Goal: Information Seeking & Learning: Learn about a topic

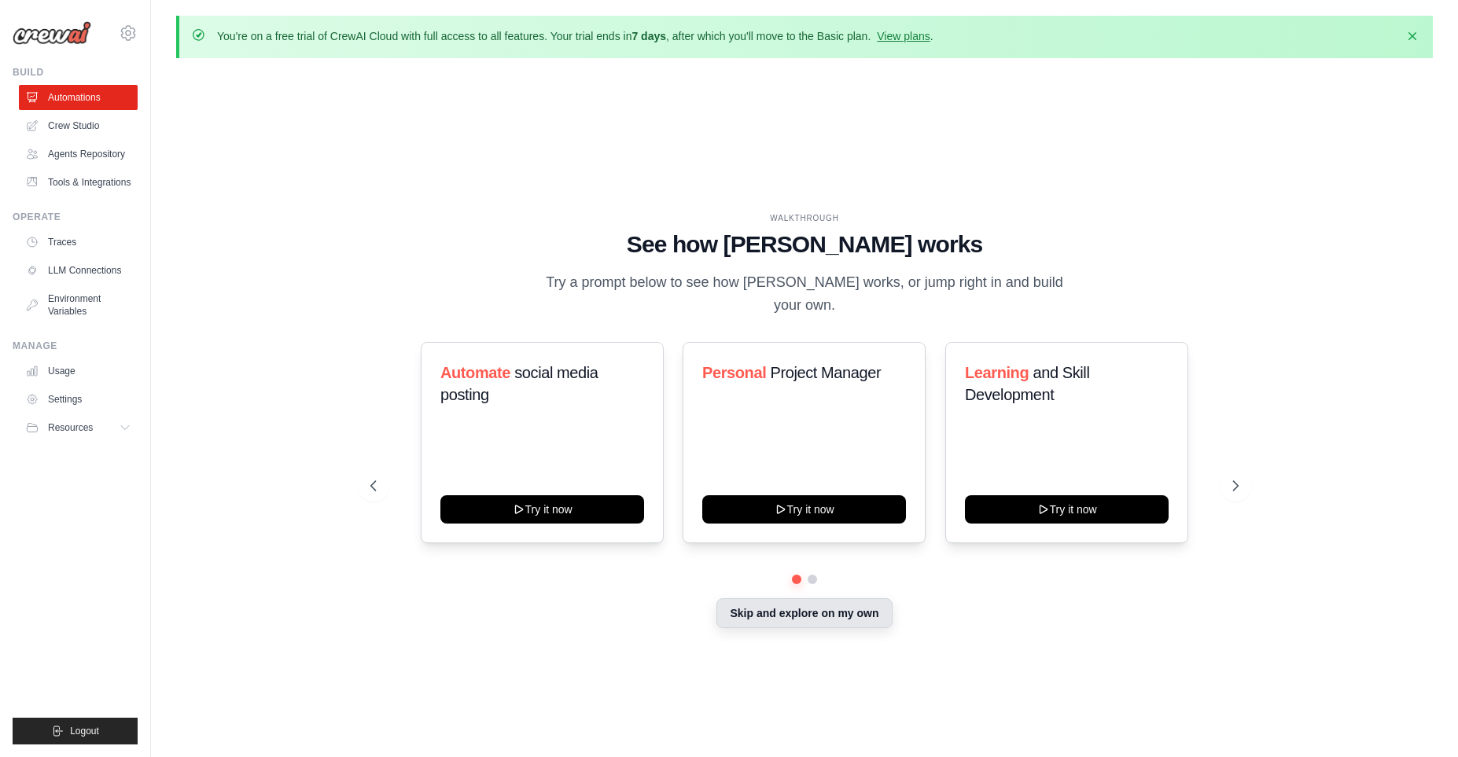
click at [817, 617] on button "Skip and explore on my own" at bounding box center [803, 613] width 175 height 30
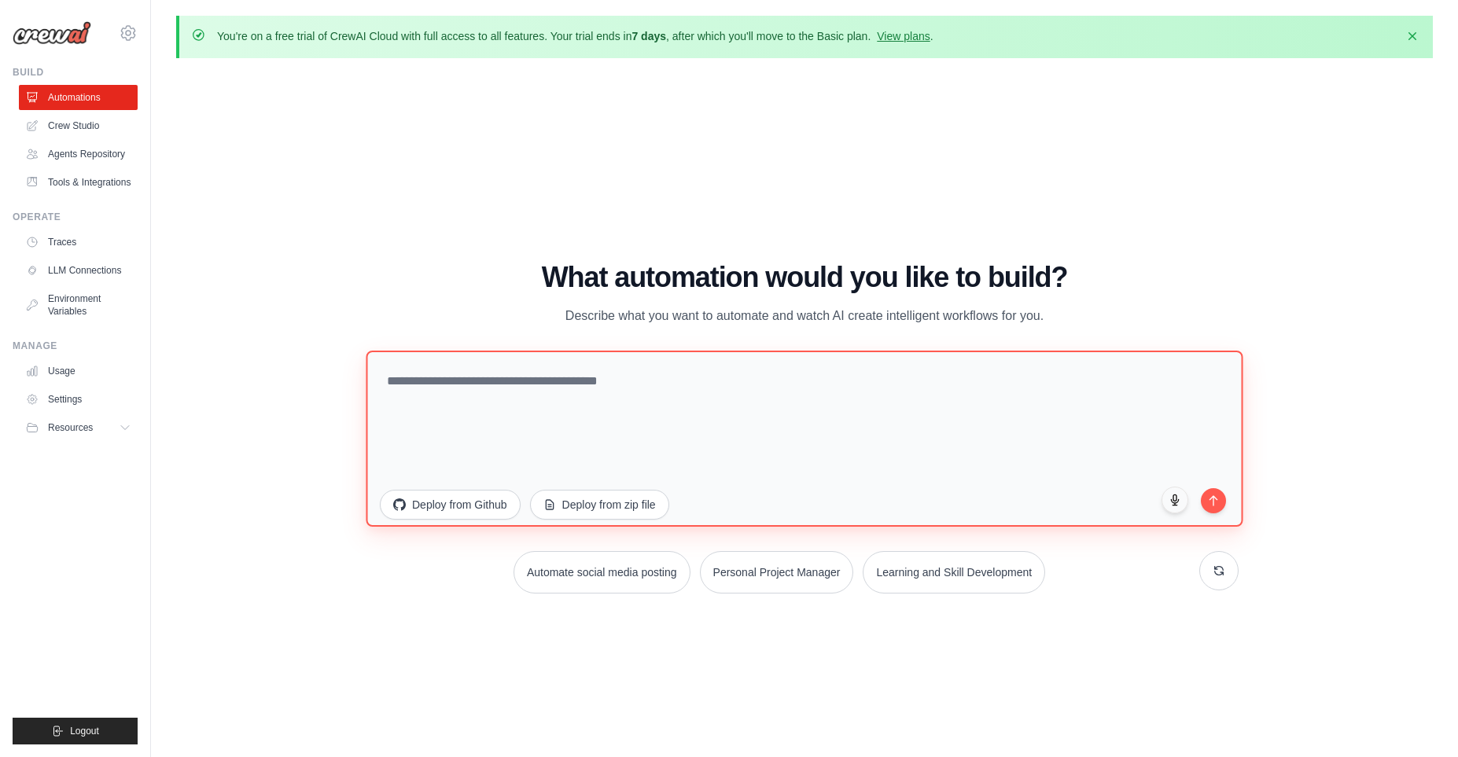
click at [646, 392] on textarea at bounding box center [804, 438] width 877 height 176
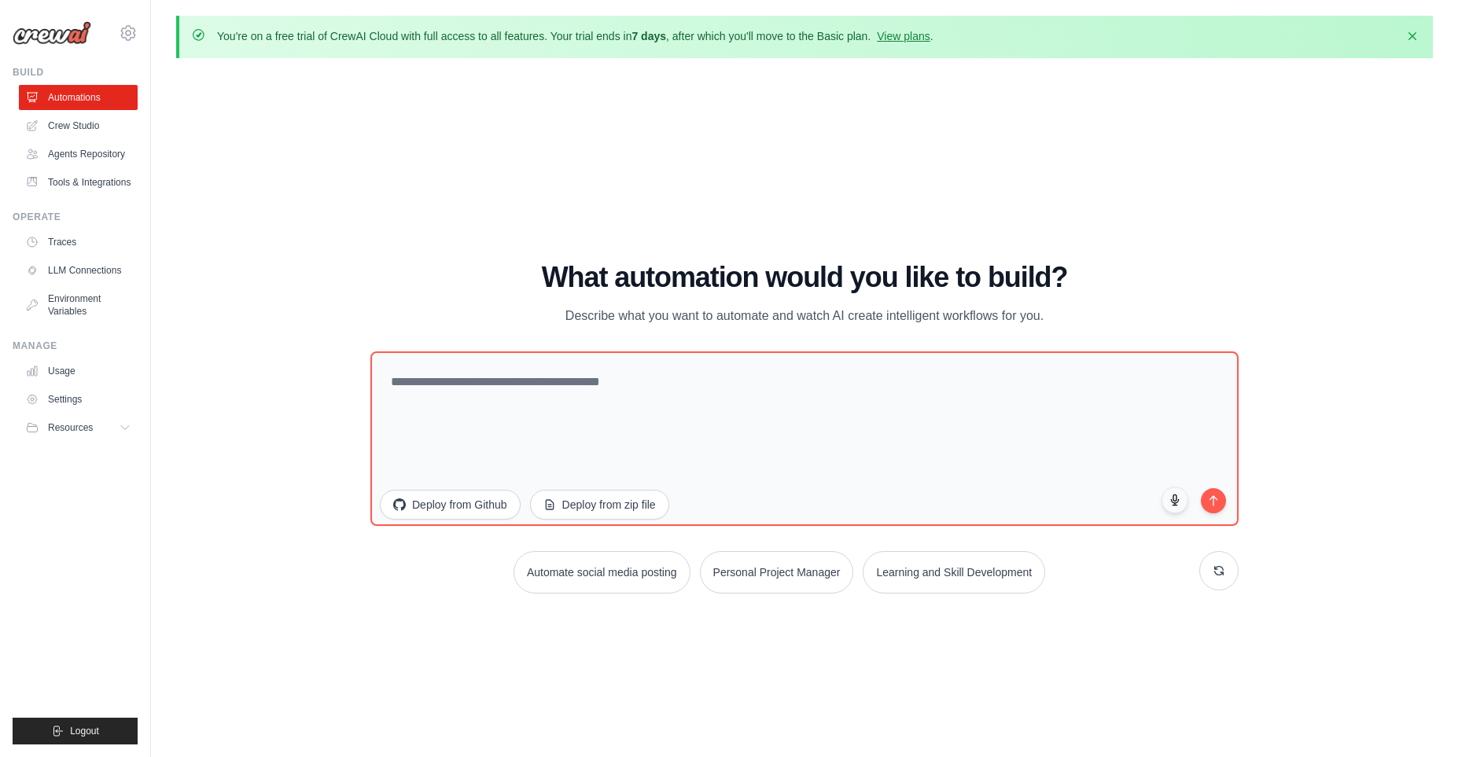
click at [469, 214] on div "WALKTHROUGH See how CrewAI works Try a prompt below to see how CrewAI works, or…" at bounding box center [804, 434] width 1257 height 726
click at [77, 131] on link "Crew Studio" at bounding box center [79, 125] width 119 height 25
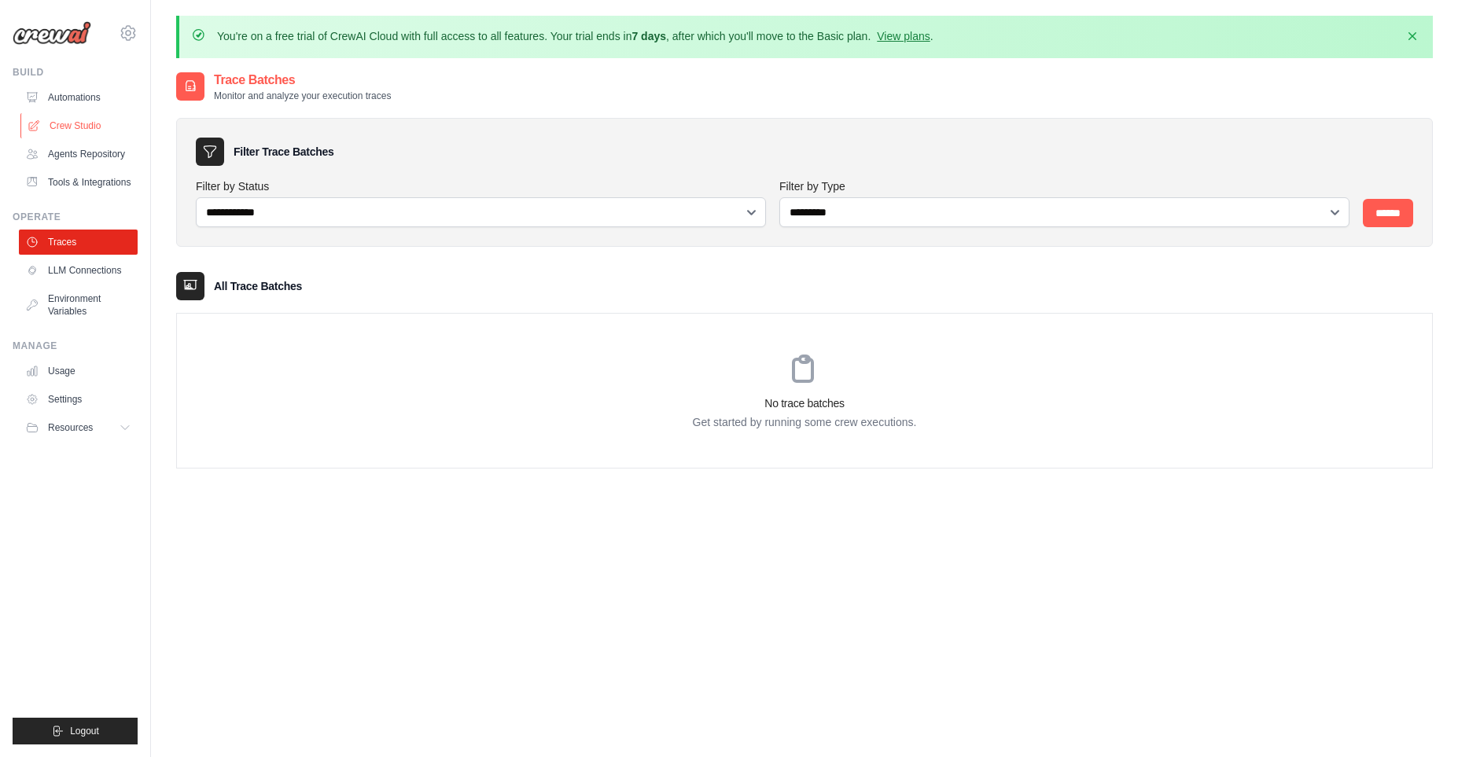
click at [82, 125] on link "Crew Studio" at bounding box center [79, 125] width 119 height 25
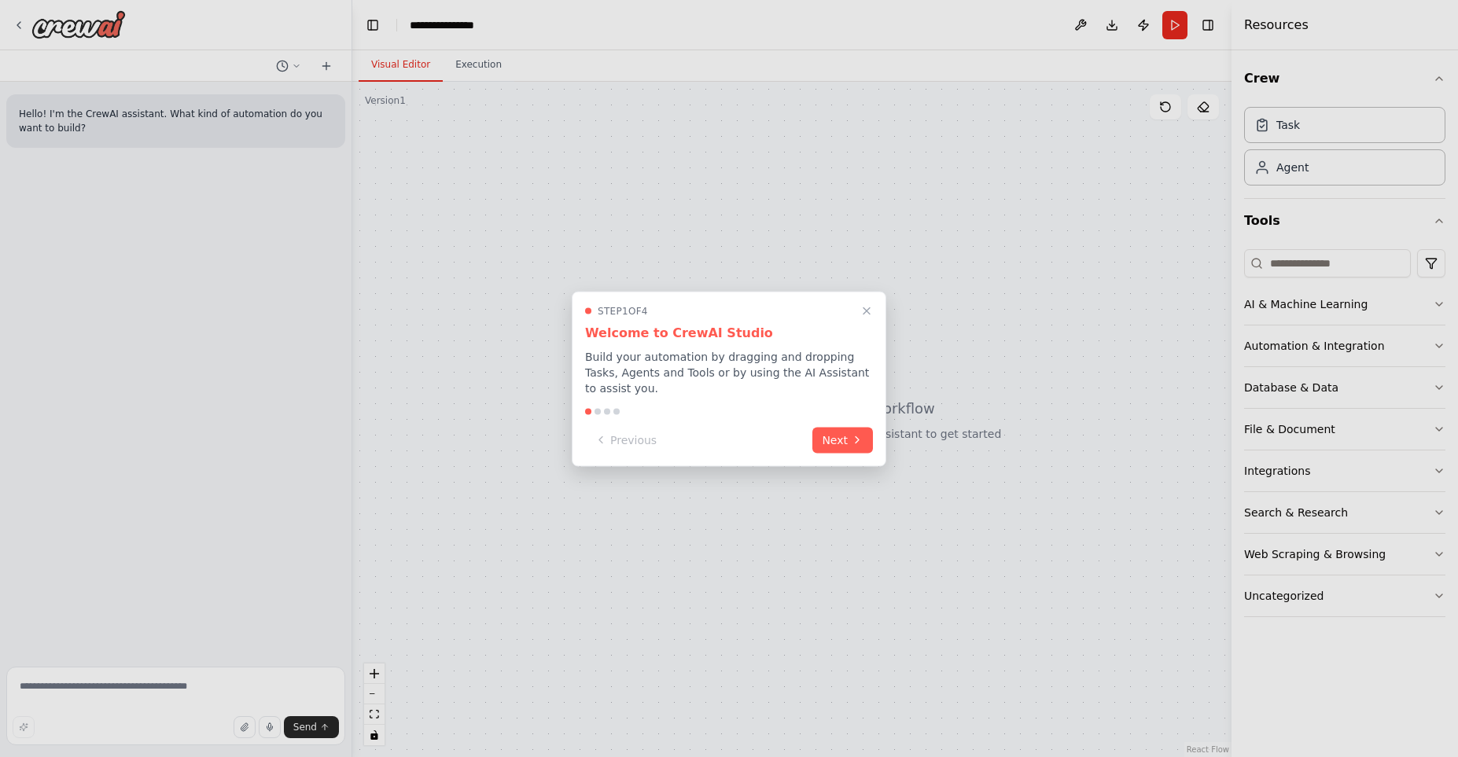
click at [856, 317] on div "Step 1 of 4" at bounding box center [729, 310] width 288 height 13
click at [863, 318] on icon "Close walkthrough" at bounding box center [866, 311] width 14 height 14
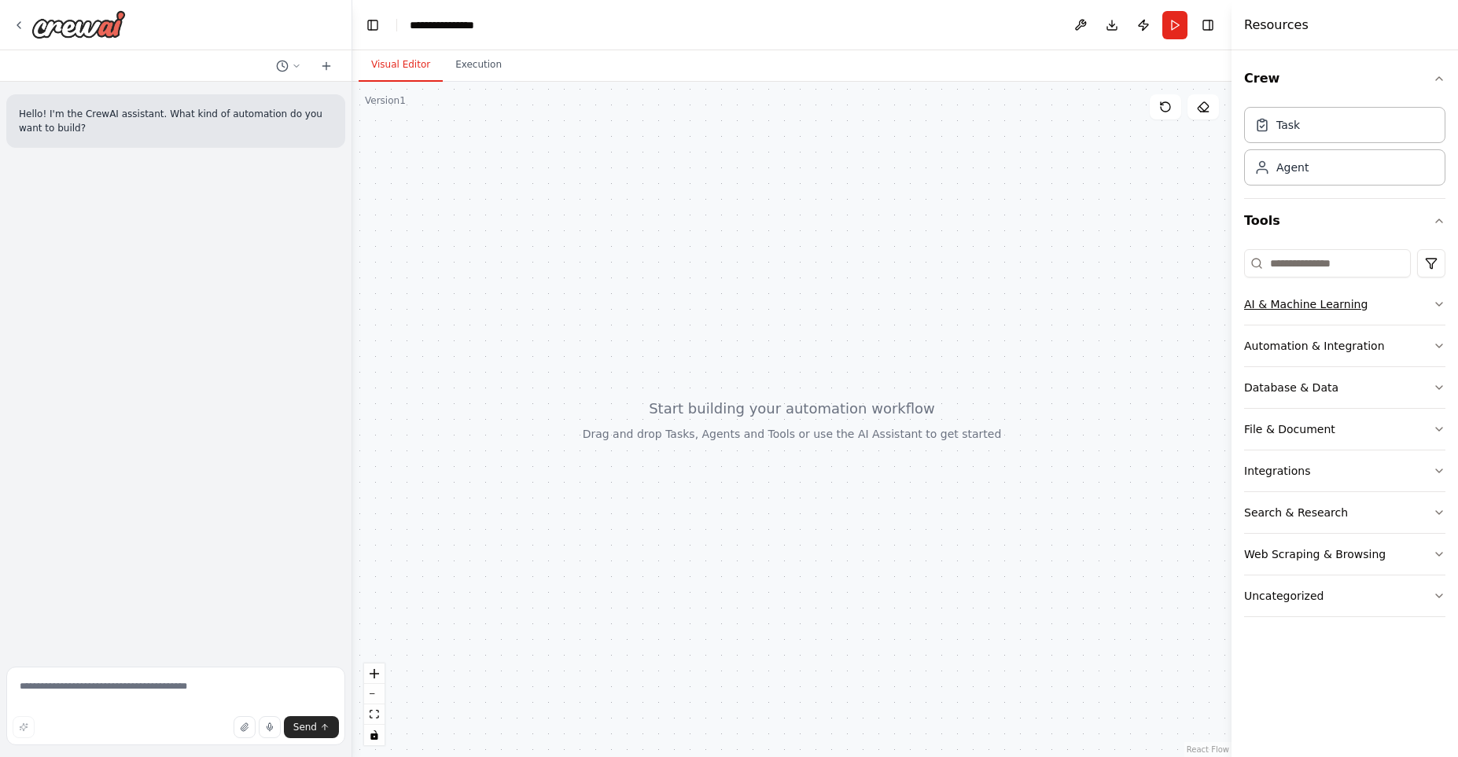
click at [1302, 312] on button "AI & Machine Learning" at bounding box center [1344, 304] width 201 height 41
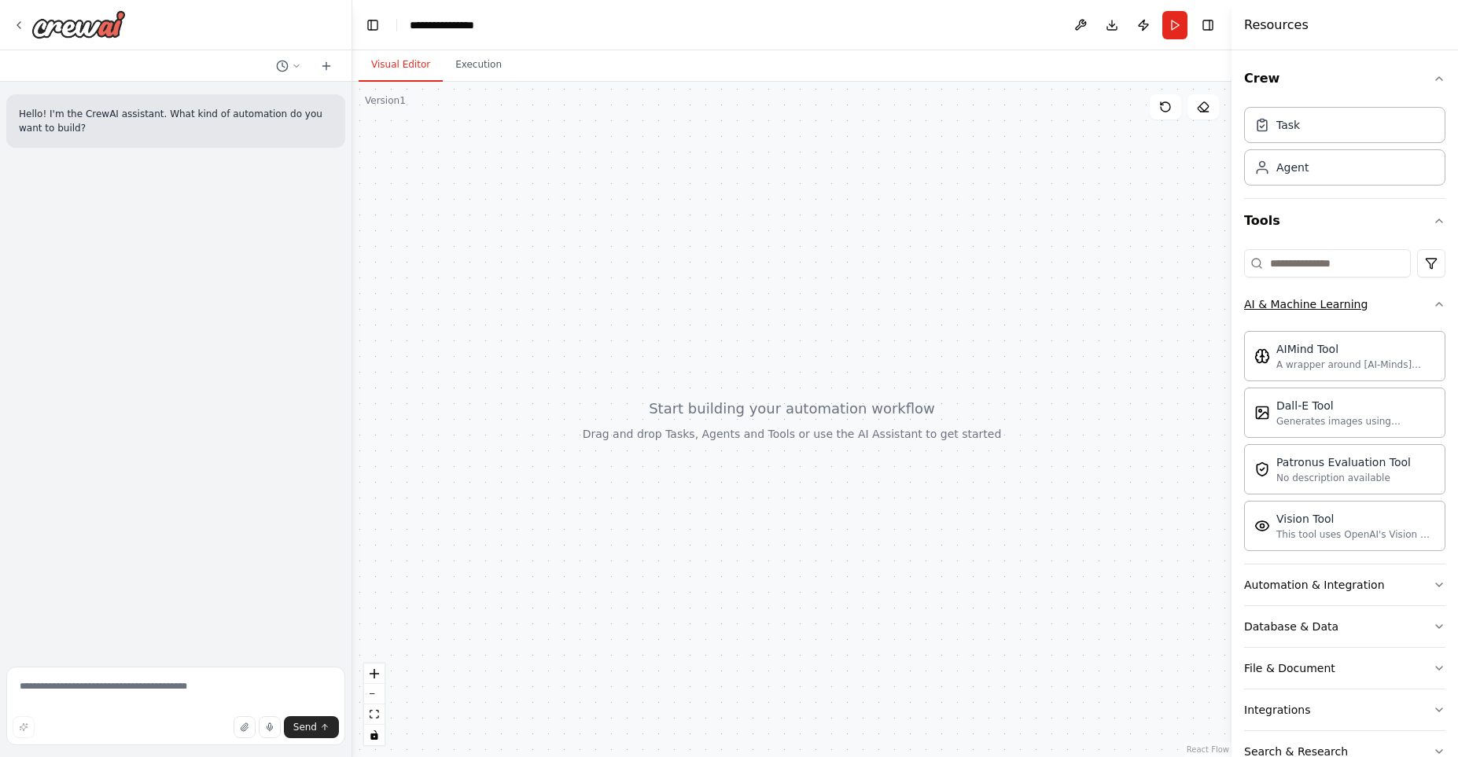
click at [1389, 309] on button "AI & Machine Learning" at bounding box center [1344, 304] width 201 height 41
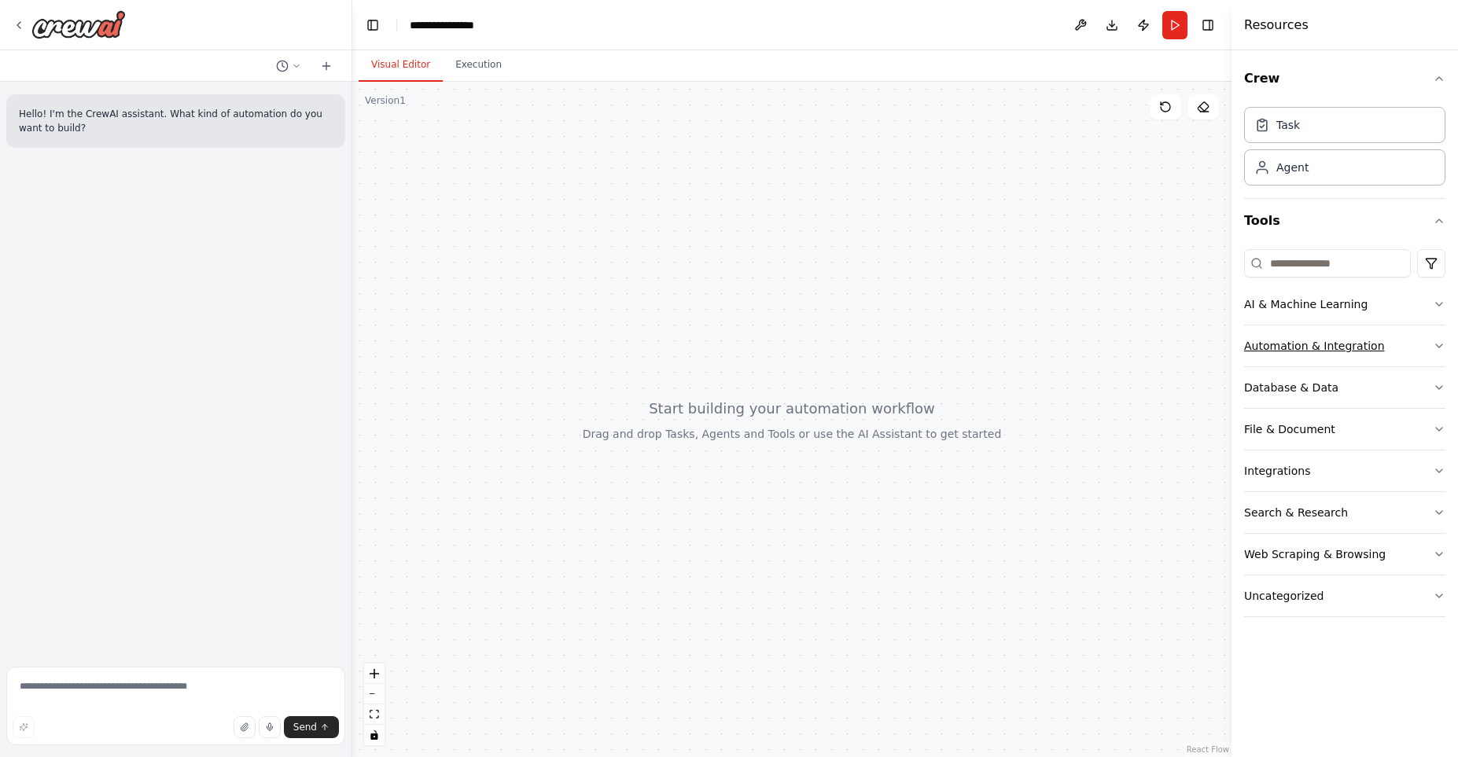
click at [1342, 362] on button "Automation & Integration" at bounding box center [1344, 346] width 201 height 41
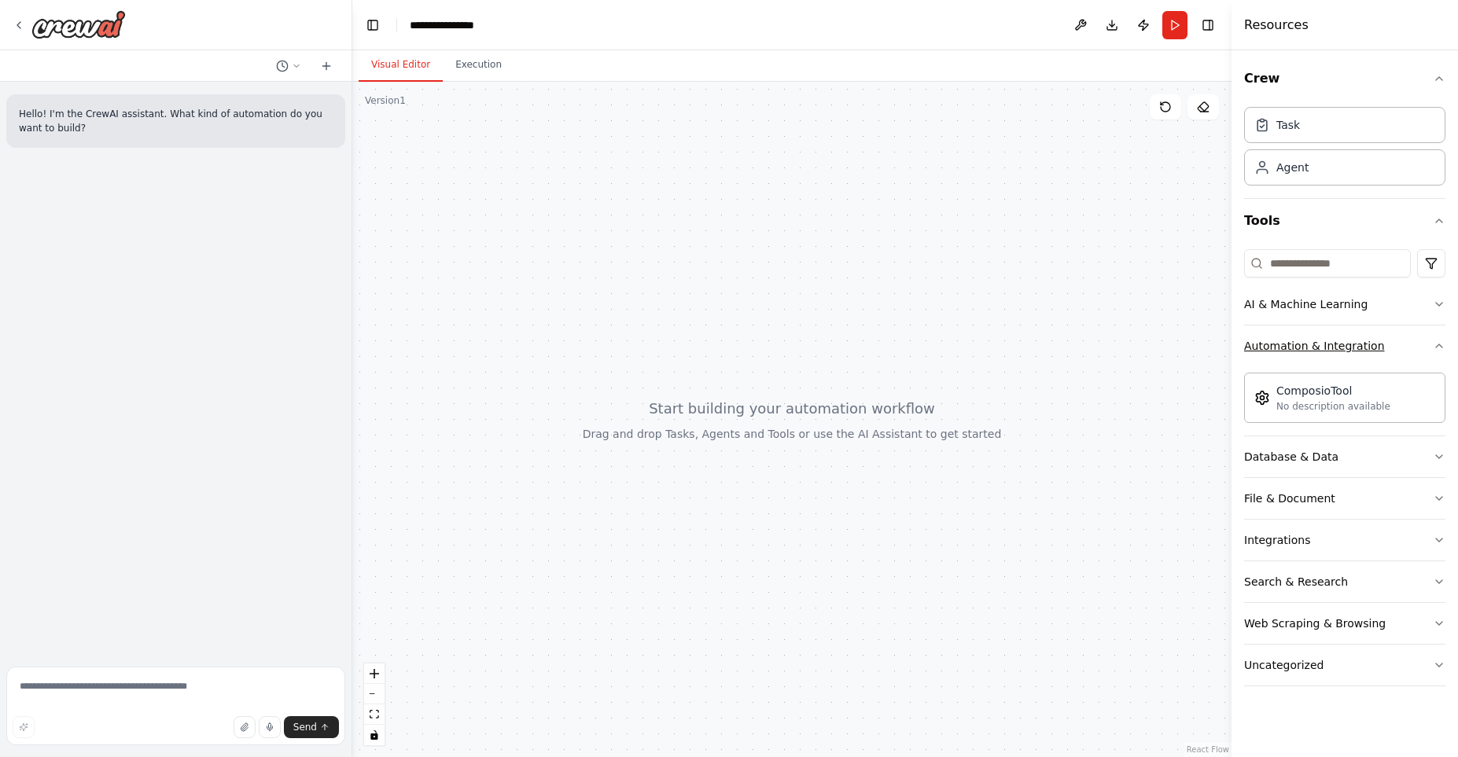
click at [1342, 362] on button "Automation & Integration" at bounding box center [1344, 346] width 201 height 41
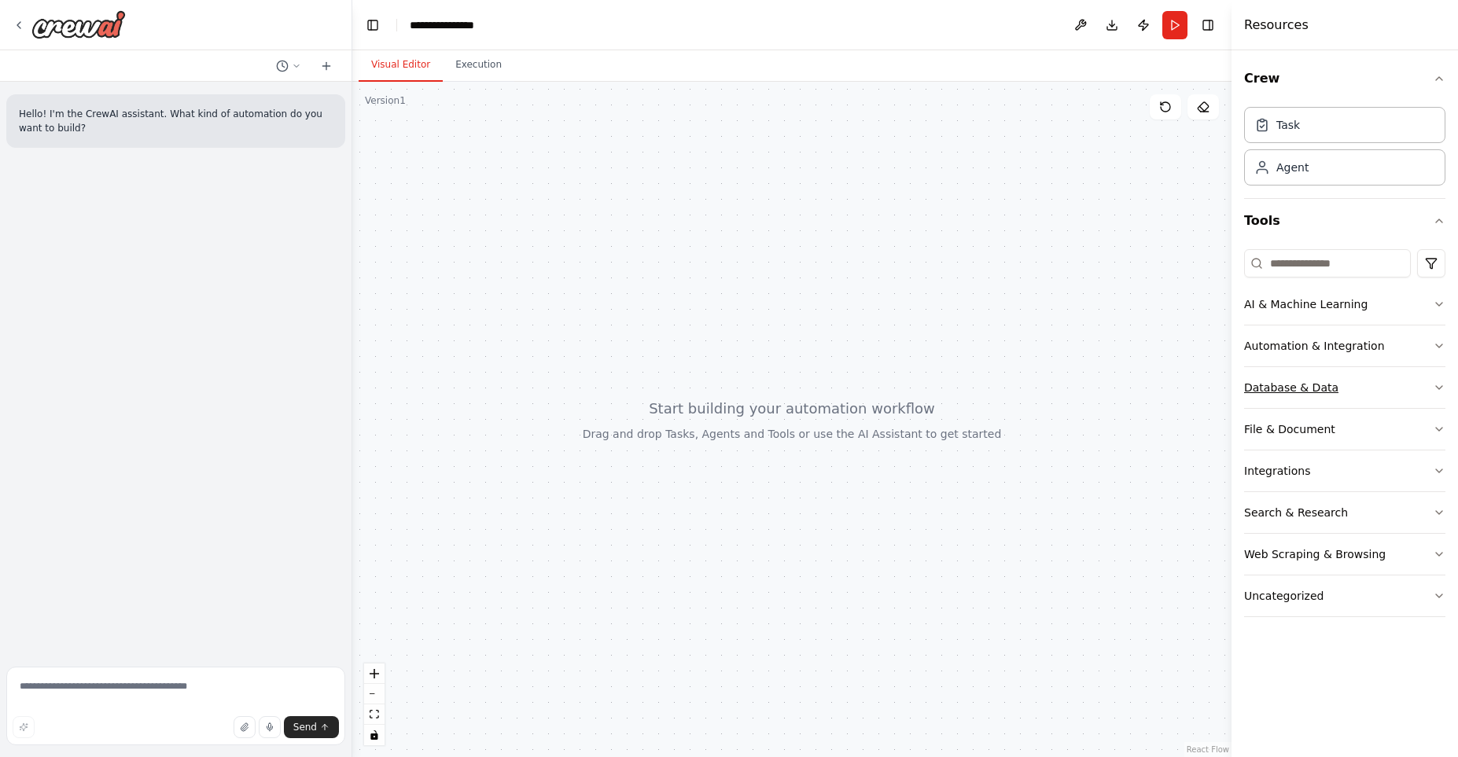
click at [1334, 385] on button "Database & Data" at bounding box center [1344, 387] width 201 height 41
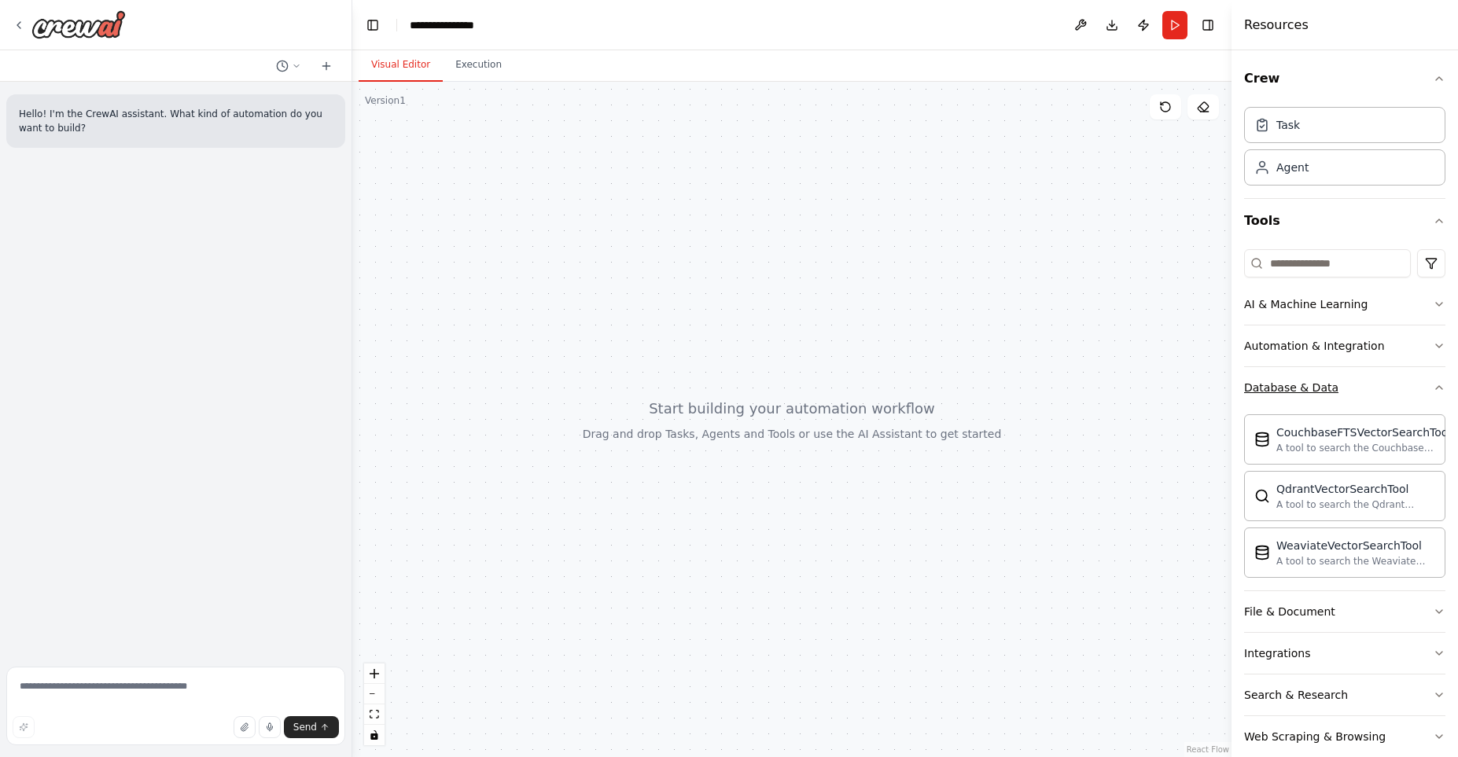
click at [1334, 385] on button "Database & Data" at bounding box center [1344, 387] width 201 height 41
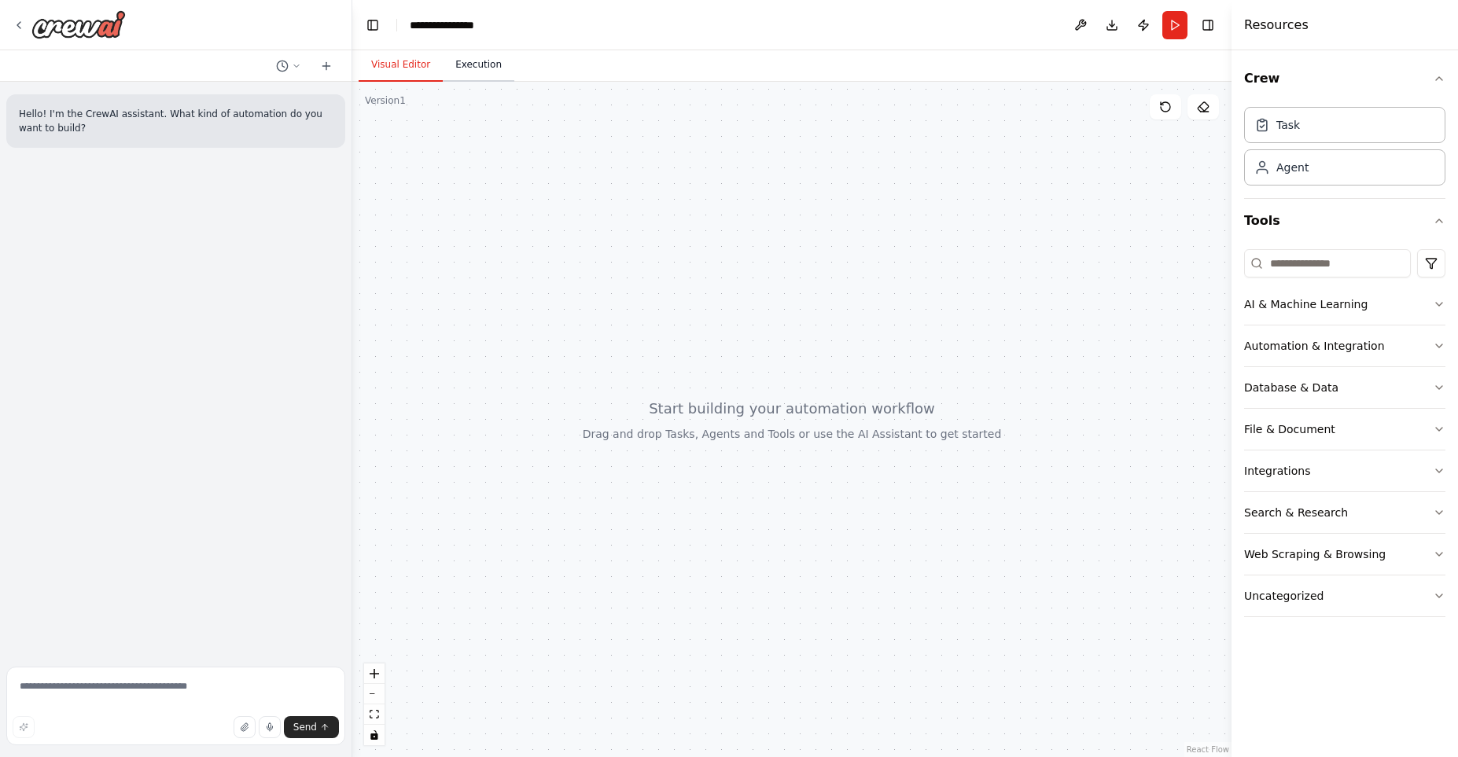
click at [497, 76] on button "Execution" at bounding box center [479, 65] width 72 height 33
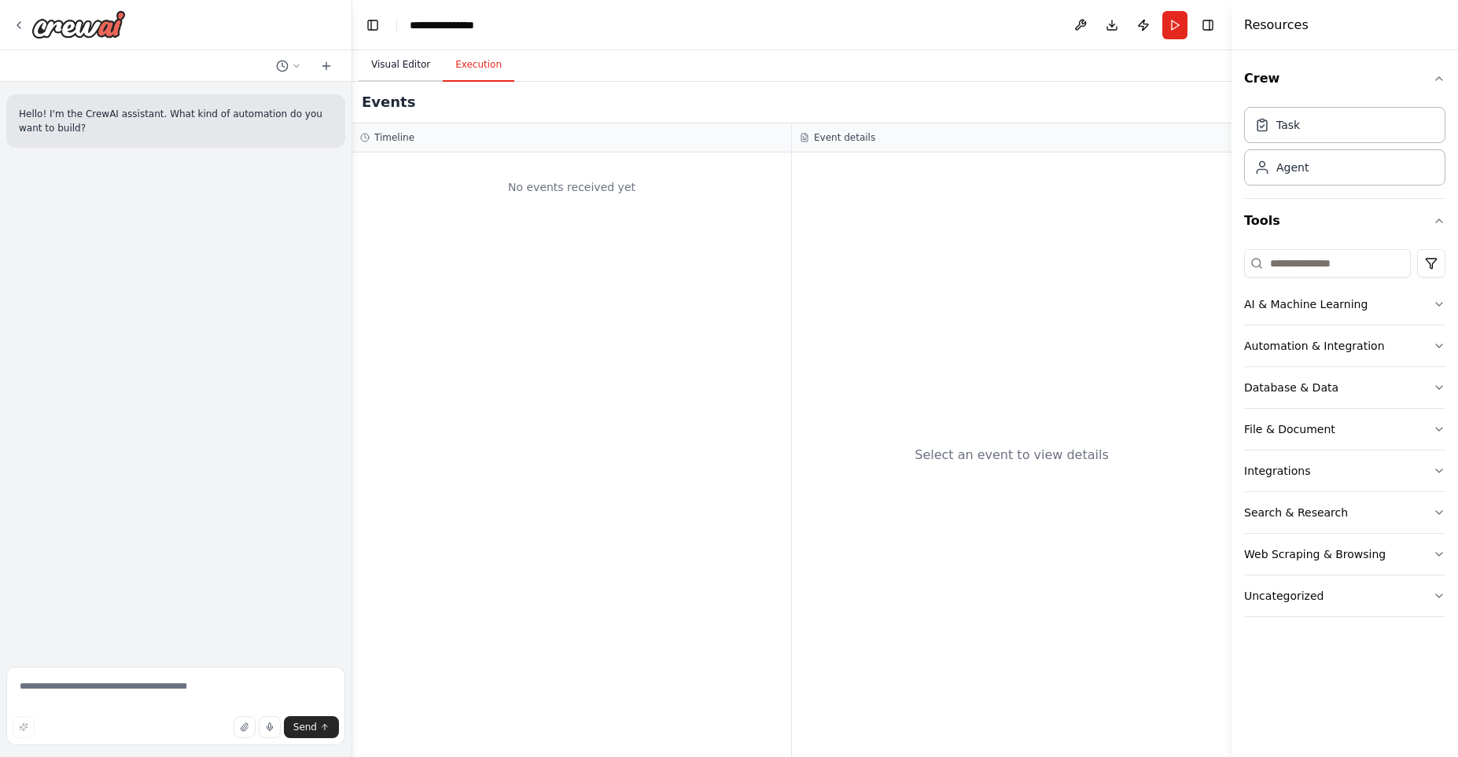
click at [418, 73] on button "Visual Editor" at bounding box center [401, 65] width 84 height 33
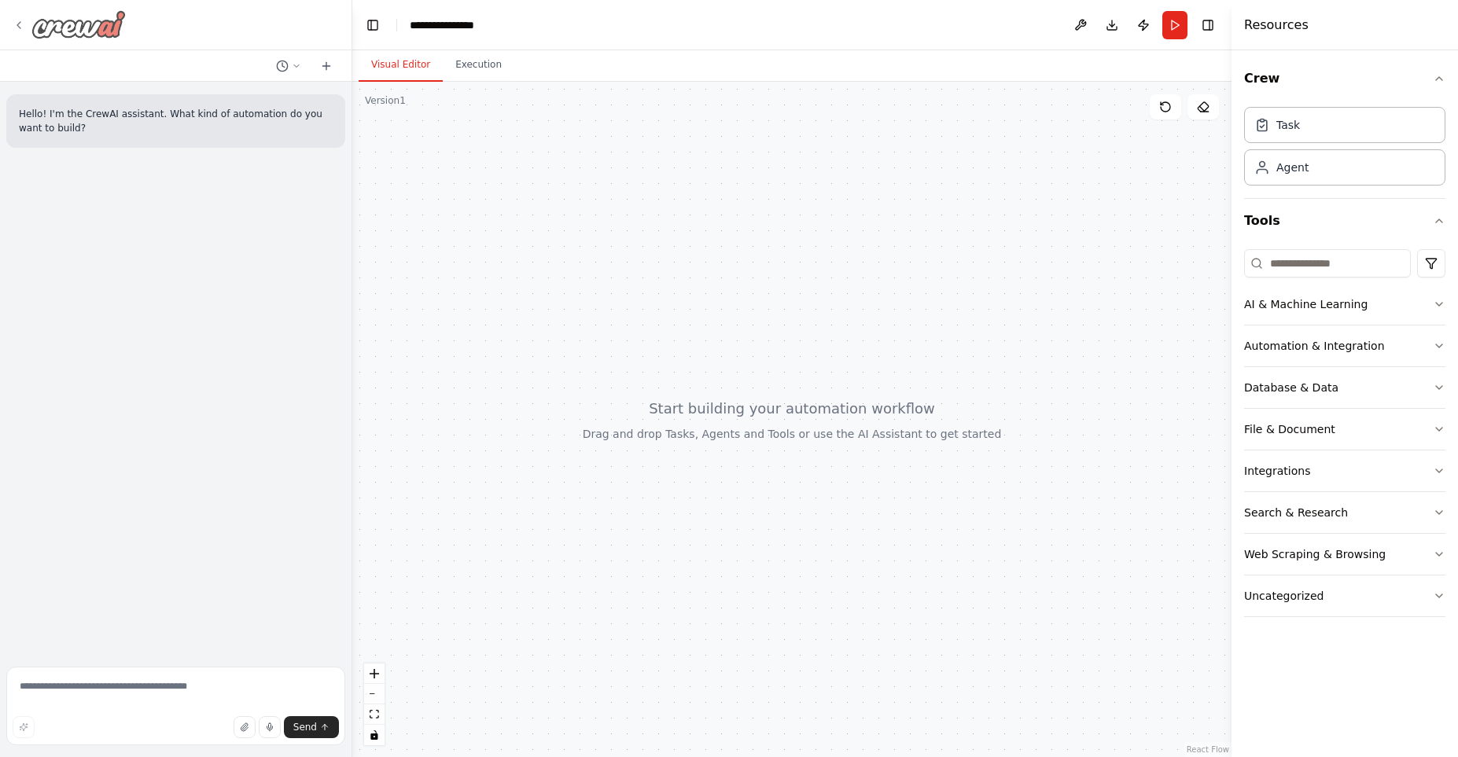
click at [20, 24] on icon at bounding box center [19, 25] width 13 height 13
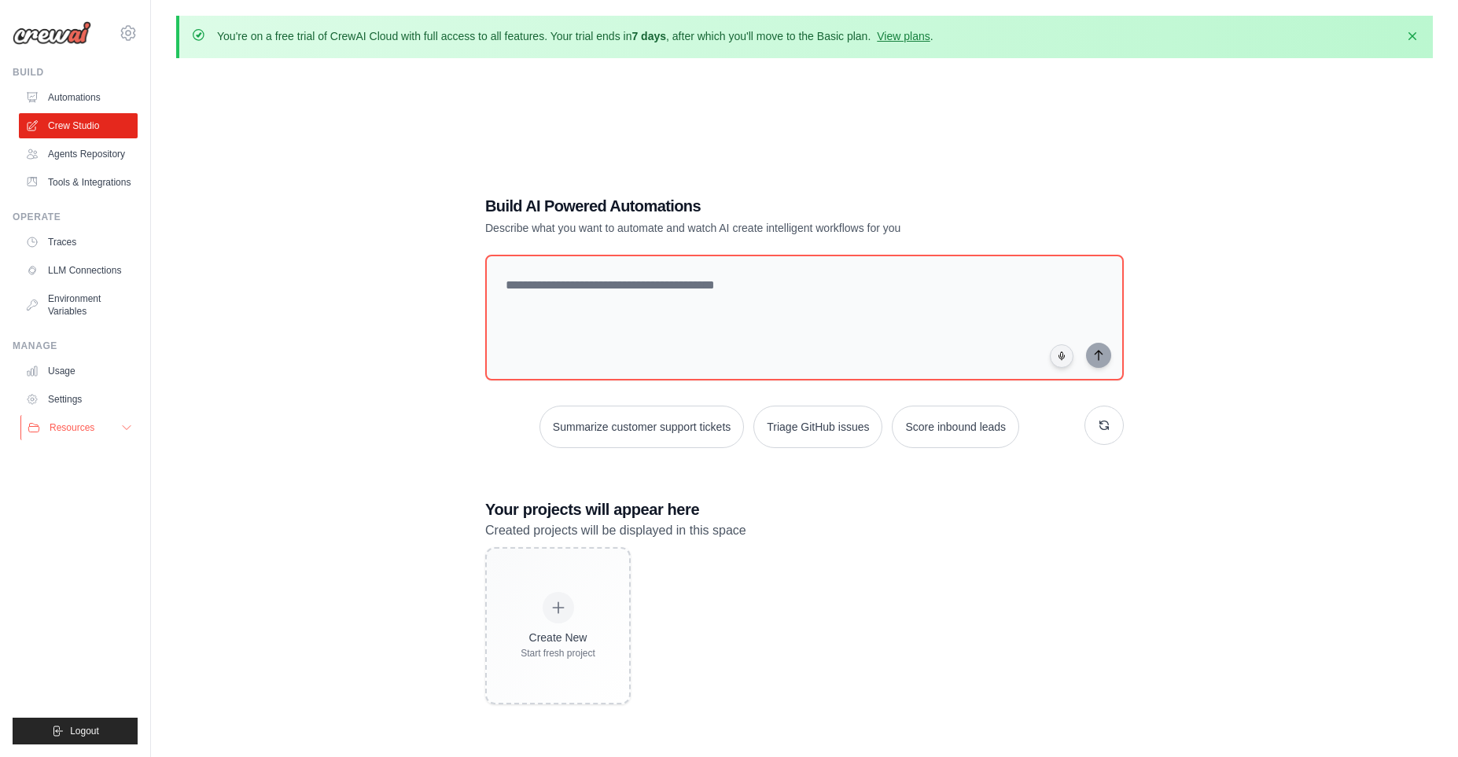
click at [119, 440] on button "Resources" at bounding box center [79, 427] width 119 height 25
click at [107, 461] on span "Documentation" at bounding box center [88, 454] width 64 height 13
